Goal: Navigation & Orientation: Find specific page/section

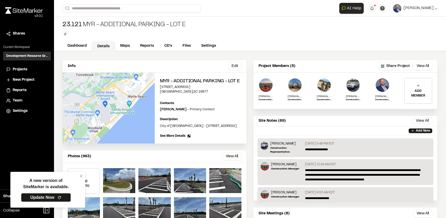
scroll to position [54, 0]
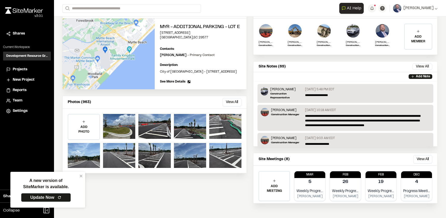
click at [19, 68] on span "Projects" at bounding box center [20, 70] width 15 height 6
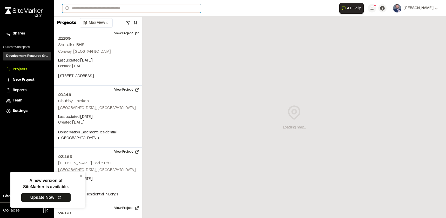
click at [94, 10] on input "Search" at bounding box center [131, 8] width 139 height 9
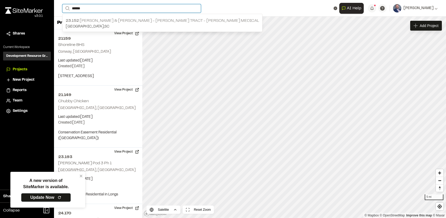
type input "******"
click at [100, 20] on p "23.152 [PERSON_NAME] & [PERSON_NAME] - [PERSON_NAME] Tract - [PERSON_NAME] Medi…" at bounding box center [162, 21] width 193 height 6
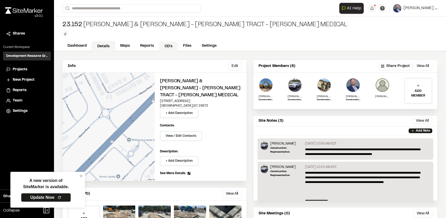
click at [166, 48] on link "CD's" at bounding box center [168, 47] width 19 height 10
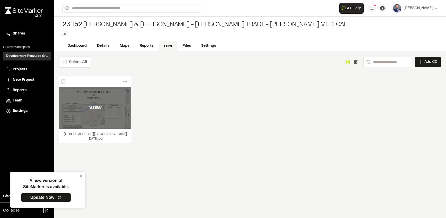
click at [105, 112] on div "VIEW" at bounding box center [95, 108] width 72 height 42
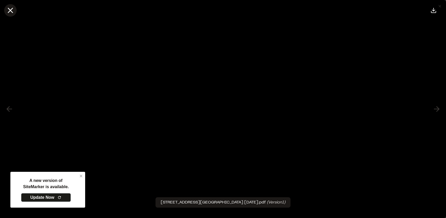
click at [8, 10] on icon at bounding box center [10, 10] width 9 height 9
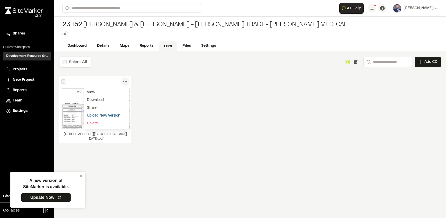
click at [127, 80] on icon at bounding box center [125, 81] width 8 height 8
click at [126, 80] on icon at bounding box center [125, 81] width 8 height 8
click at [106, 113] on link "Upload New Version" at bounding box center [106, 116] width 45 height 8
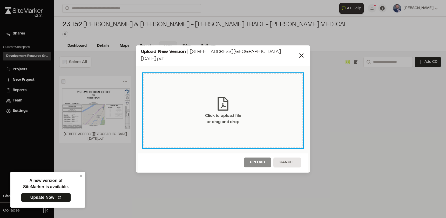
click at [219, 113] on div "Click to upload file or drag and drop" at bounding box center [223, 119] width 36 height 12
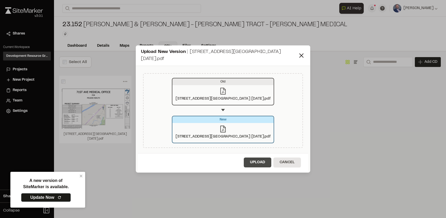
click at [250, 158] on button "Upload" at bounding box center [258, 163] width 28 height 10
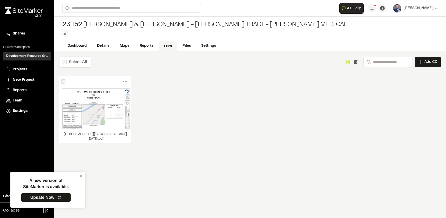
click at [84, 26] on div "23.152 [PERSON_NAME] & [PERSON_NAME] - [PERSON_NAME] Tract - [PERSON_NAME] Medi…" at bounding box center [204, 25] width 285 height 8
click at [78, 9] on input "Search" at bounding box center [131, 8] width 139 height 9
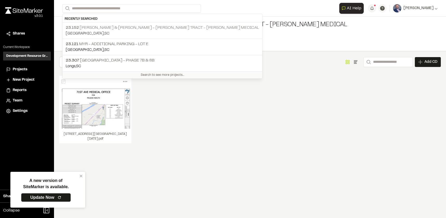
click at [91, 25] on p "23.152 [PERSON_NAME] & [PERSON_NAME] - [PERSON_NAME] Tract - [PERSON_NAME] Medi…" at bounding box center [162, 28] width 193 height 6
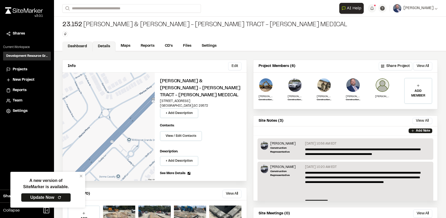
click at [72, 42] on link "Dashboard" at bounding box center [77, 47] width 30 height 10
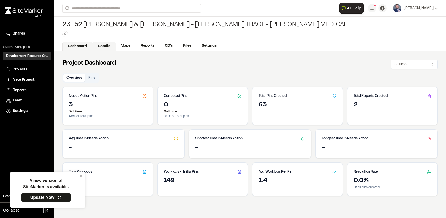
click at [106, 48] on link "Details" at bounding box center [103, 47] width 23 height 10
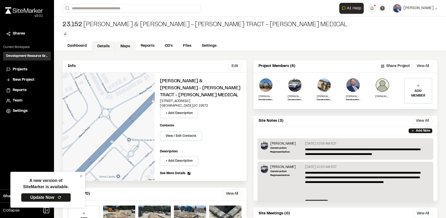
click at [122, 45] on link "Maps" at bounding box center [125, 47] width 21 height 10
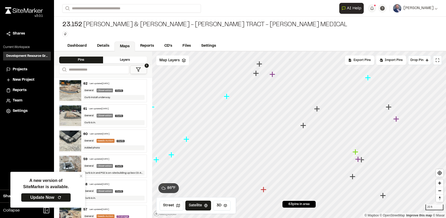
click at [129, 93] on div "62 Last updated [DATE] General Observation Curb Curb install underway." at bounding box center [113, 90] width 65 height 23
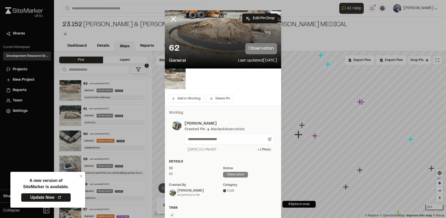
click at [174, 73] on img at bounding box center [175, 79] width 21 height 21
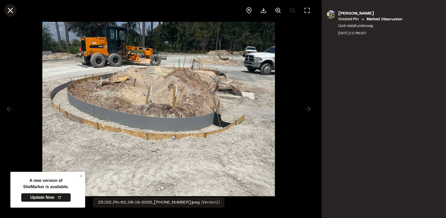
click at [9, 11] on line at bounding box center [10, 10] width 4 height 4
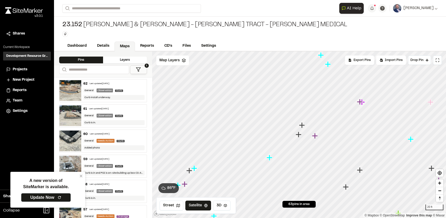
click at [130, 117] on div "General Observation Curb" at bounding box center [113, 115] width 61 height 5
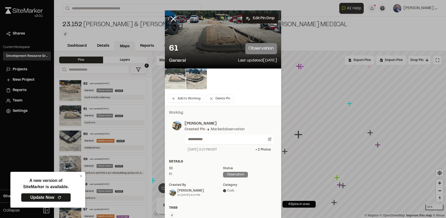
click at [175, 78] on img at bounding box center [175, 79] width 21 height 21
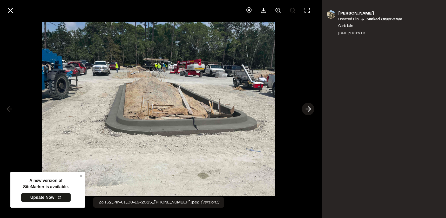
click at [308, 110] on icon at bounding box center [308, 109] width 8 height 9
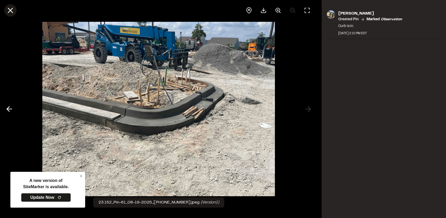
click at [12, 9] on line at bounding box center [10, 10] width 4 height 4
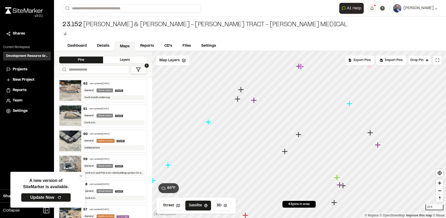
click at [122, 135] on div "60 Last updated [DATE]" at bounding box center [113, 134] width 61 height 5
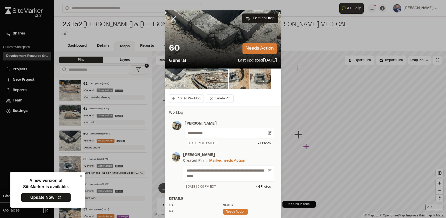
click at [180, 76] on img at bounding box center [175, 79] width 21 height 21
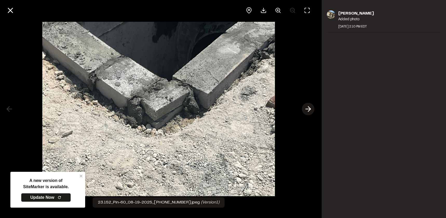
click at [305, 108] on icon at bounding box center [308, 109] width 8 height 9
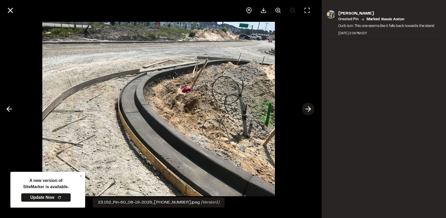
click at [307, 111] on icon at bounding box center [308, 109] width 8 height 9
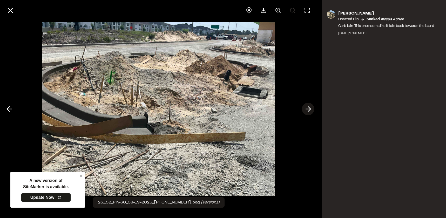
click at [307, 111] on icon at bounding box center [308, 109] width 8 height 9
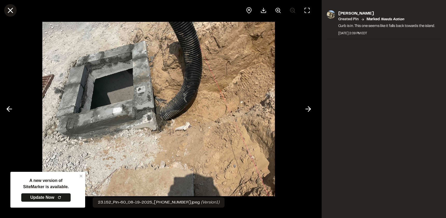
click at [8, 10] on icon at bounding box center [10, 10] width 9 height 9
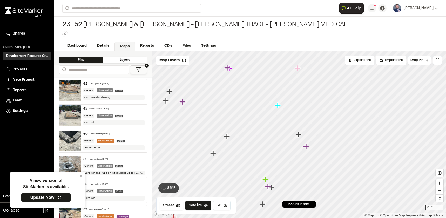
click at [129, 140] on div "General Needs Action Curb" at bounding box center [113, 141] width 61 height 5
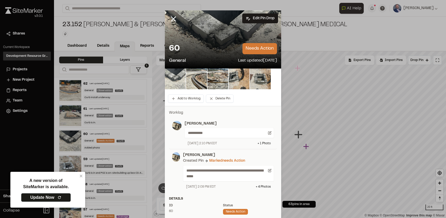
click at [178, 75] on img at bounding box center [175, 79] width 21 height 21
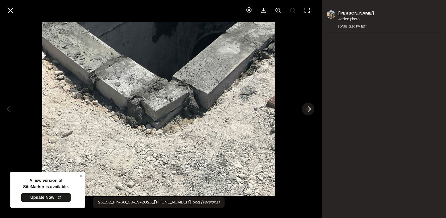
click at [307, 110] on icon at bounding box center [308, 109] width 8 height 9
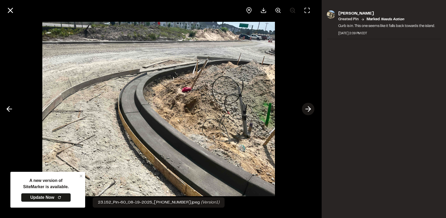
click at [311, 108] on icon at bounding box center [308, 109] width 8 height 9
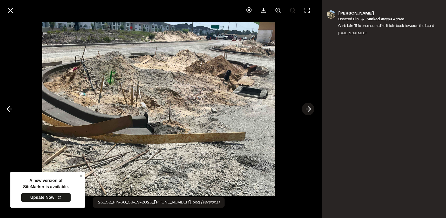
click at [308, 110] on icon at bounding box center [308, 109] width 8 height 9
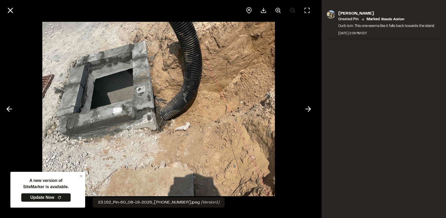
click at [1, 107] on div at bounding box center [159, 109] width 318 height 218
click at [8, 108] on polyline at bounding box center [8, 109] width 2 height 5
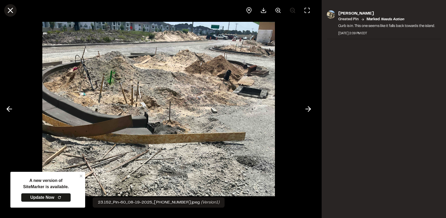
click at [8, 11] on icon at bounding box center [10, 10] width 9 height 9
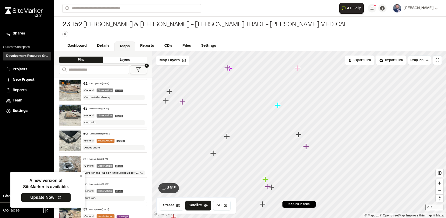
click at [117, 209] on div "57 Last updated [DATE]" at bounding box center [113, 209] width 61 height 5
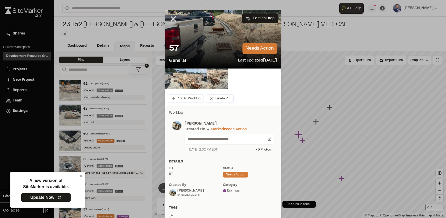
click at [200, 43] on div "57 needs action" at bounding box center [223, 48] width 108 height 11
click at [219, 48] on div "57 needs action" at bounding box center [223, 48] width 108 height 11
click at [177, 80] on img at bounding box center [175, 79] width 21 height 21
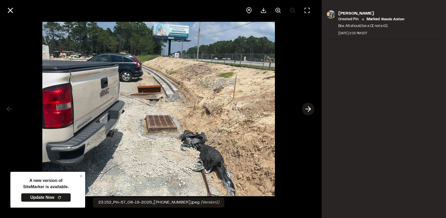
click at [310, 109] on line at bounding box center [308, 109] width 5 height 0
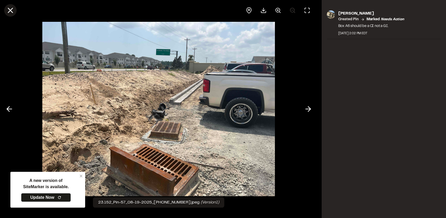
click at [10, 13] on icon at bounding box center [10, 10] width 9 height 9
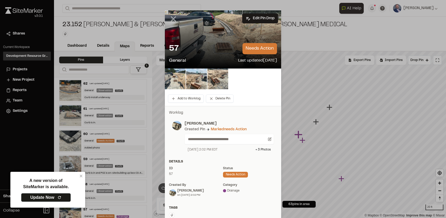
click at [172, 20] on icon at bounding box center [173, 19] width 9 height 9
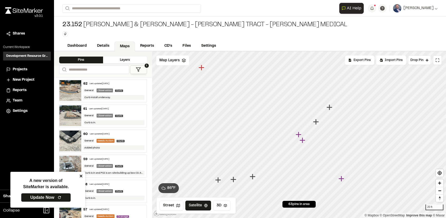
click at [80, 174] on icon "close" at bounding box center [81, 176] width 4 height 4
